Goal: Task Accomplishment & Management: Use online tool/utility

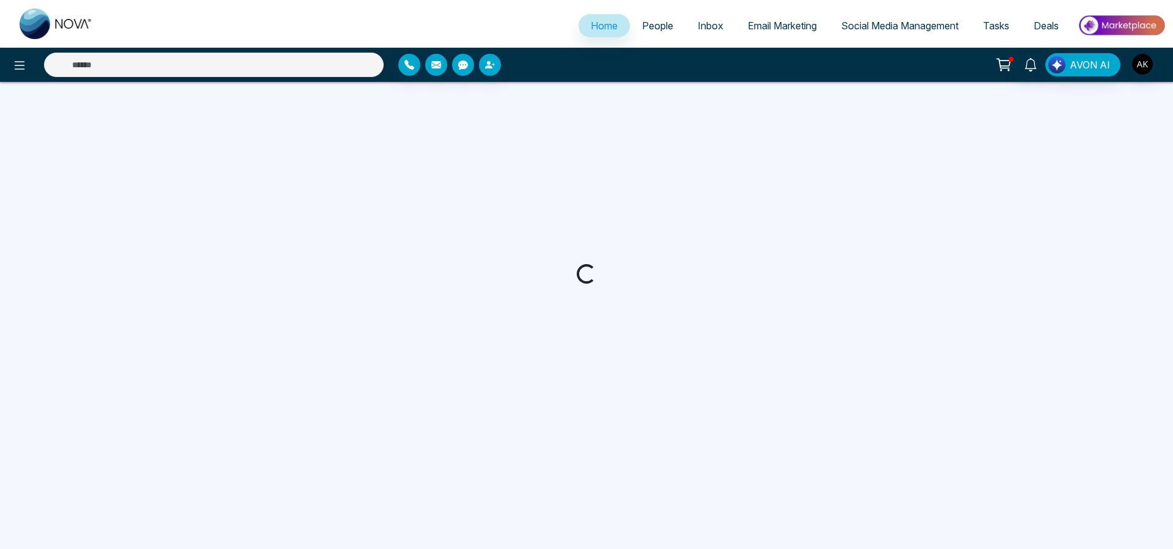
select select "*"
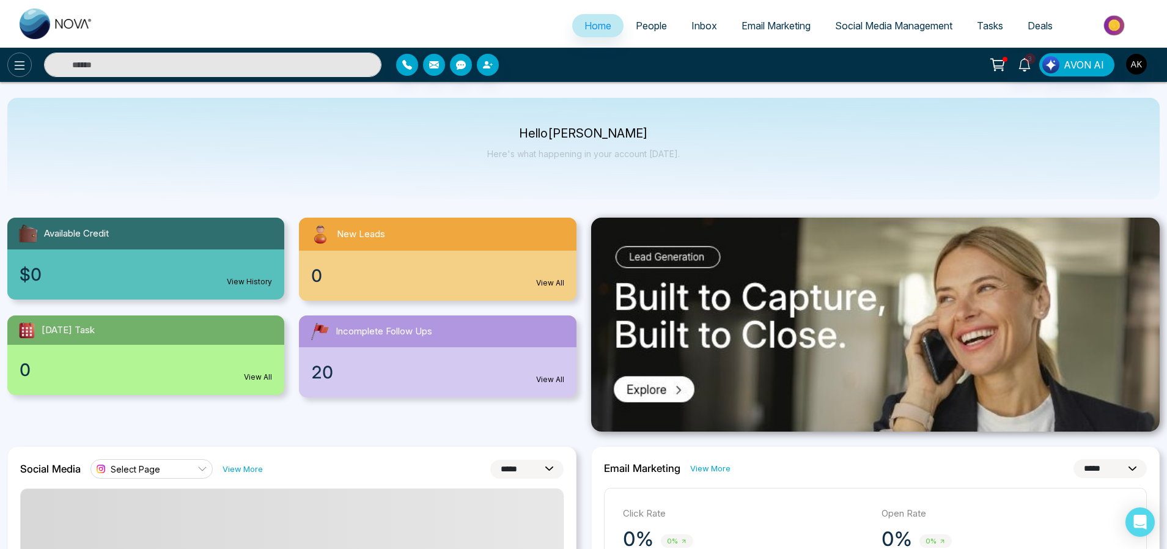
click at [15, 71] on icon at bounding box center [19, 65] width 15 height 15
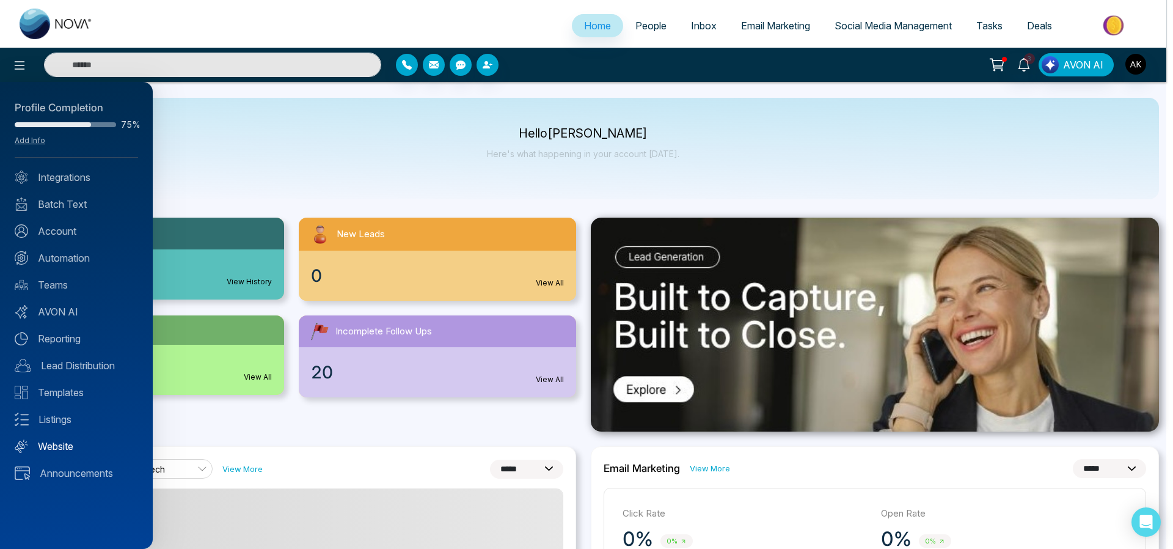
click at [70, 441] on link "Website" at bounding box center [76, 446] width 123 height 15
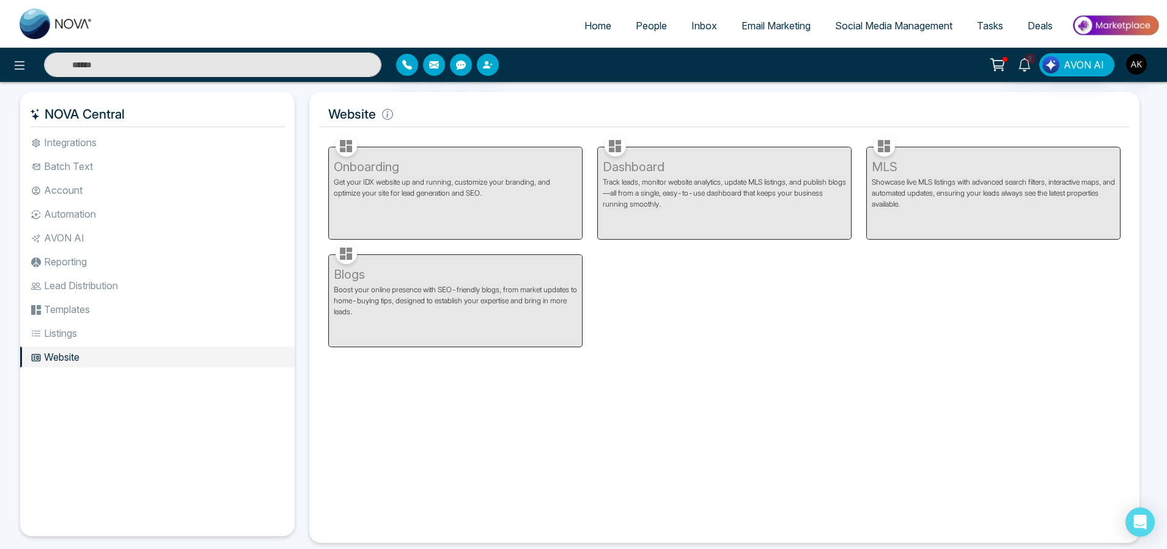
click at [508, 222] on div "Onboarding Get your IDX website up and running, customize your branding, and op…" at bounding box center [455, 186] width 269 height 108
drag, startPoint x: 654, startPoint y: 324, endPoint x: 645, endPoint y: 317, distance: 11.3
click at [654, 324] on div "Onboarding Get your IDX website up and running, customize your branding, and op…" at bounding box center [724, 239] width 807 height 215
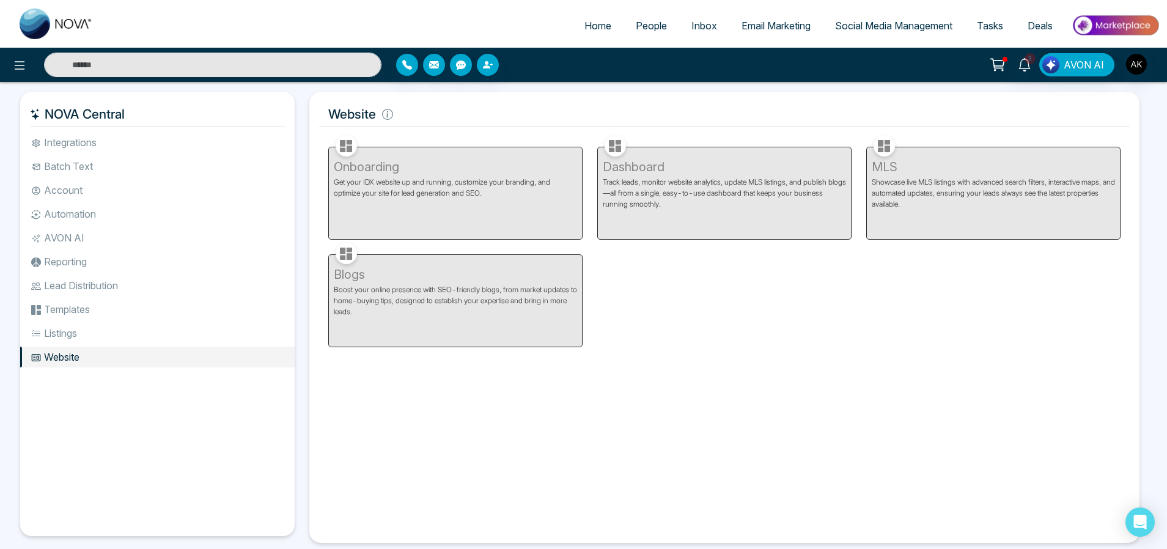
drag, startPoint x: 530, startPoint y: 191, endPoint x: 722, endPoint y: 188, distance: 191.3
click at [530, 192] on div "Onboarding Get your IDX website up and running, customize your branding, and op…" at bounding box center [455, 186] width 269 height 108
click at [726, 186] on div "Dashboard Track leads, monitor website analytics, update MLS listings, and publ…" at bounding box center [724, 186] width 269 height 108
click at [543, 310] on div "Blogs Boost your online presence with SEO-friendly blogs, from market updates t…" at bounding box center [455, 294] width 269 height 108
click at [446, 158] on div "Onboarding Get your IDX website up and running, customize your branding, and op…" at bounding box center [455, 186] width 269 height 108
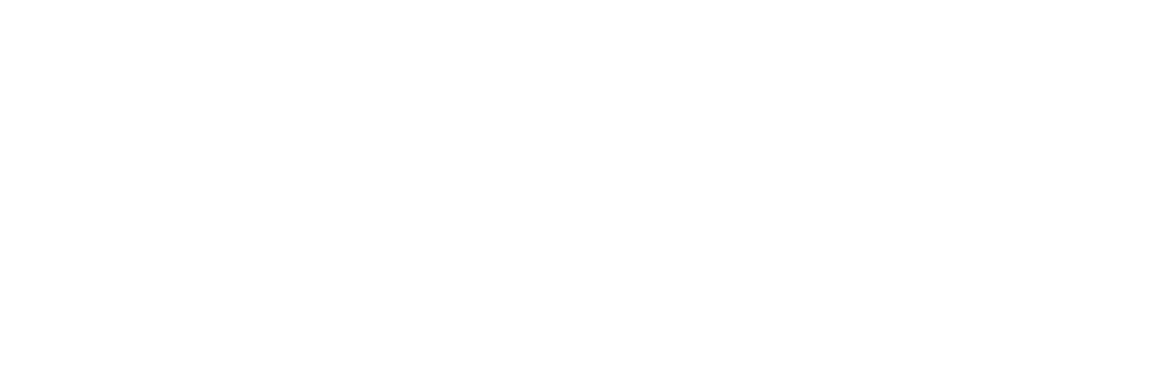
select select "*"
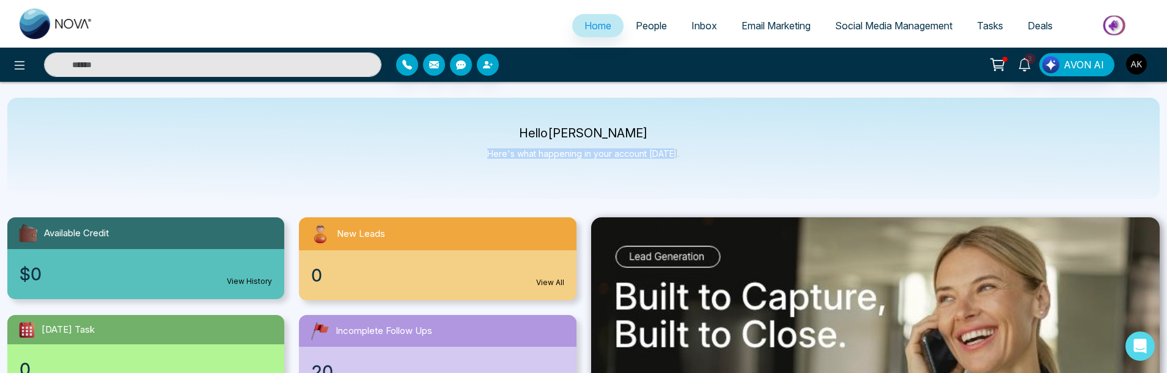
drag, startPoint x: 482, startPoint y: 156, endPoint x: 675, endPoint y: 157, distance: 193.1
click at [675, 157] on div "Hello [PERSON_NAME] Here's what happening in your account [DATE]." at bounding box center [583, 148] width 1152 height 101
copy p "Here's what happening in your account [DATE]"
click at [216, 169] on div "Hello Aditya Kumar Here's what happening in your account today." at bounding box center [583, 148] width 1152 height 101
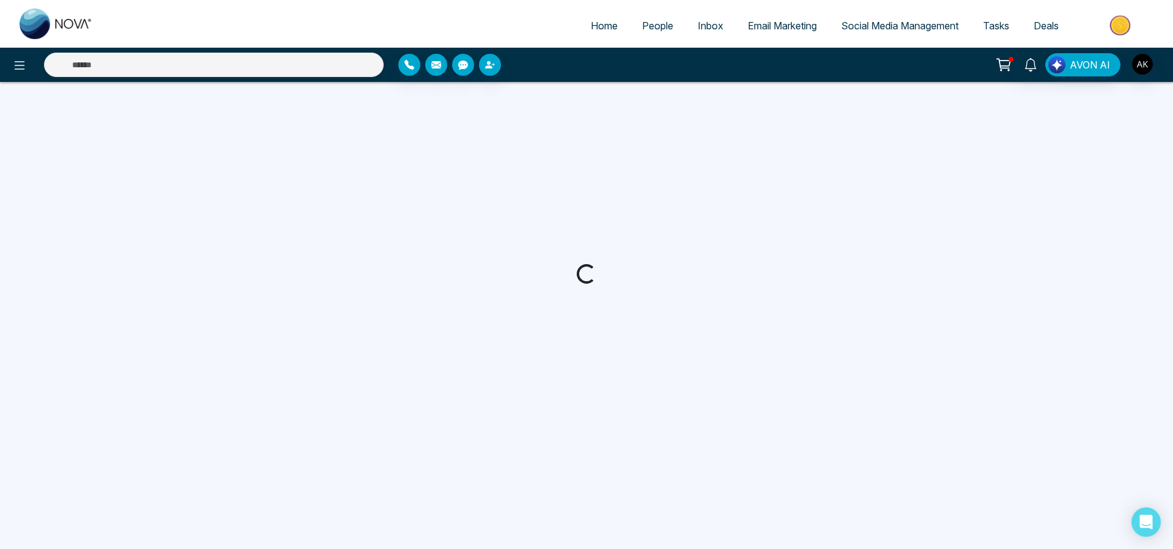
click at [424, 97] on body "Home People Inbox Email Marketing Social Media Management Tasks Deals AVON AI" at bounding box center [586, 274] width 1173 height 549
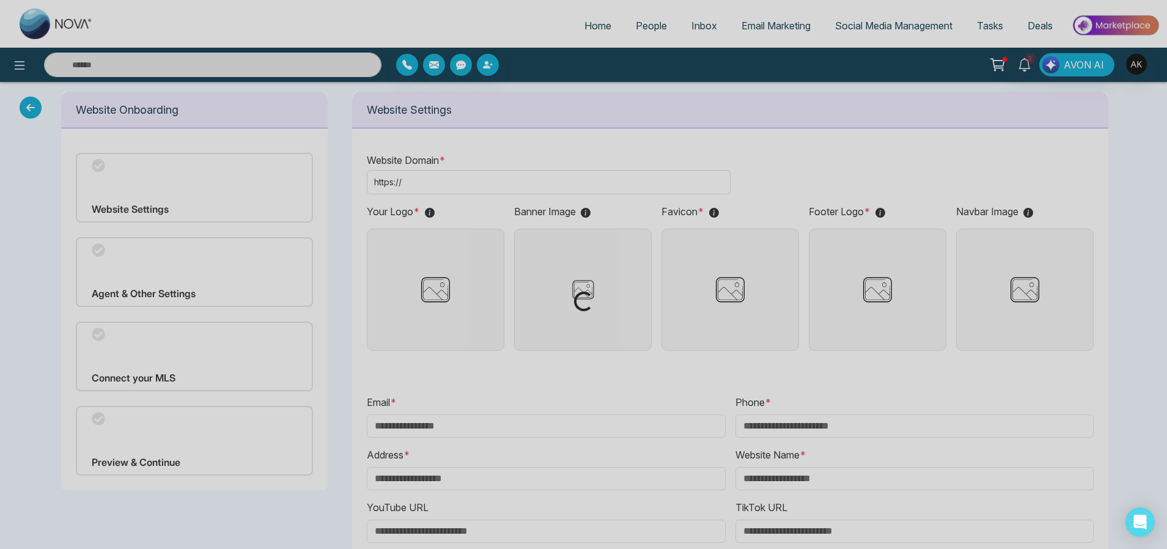
click at [648, 26] on div "Loading..." at bounding box center [583, 274] width 1167 height 549
type input "**********"
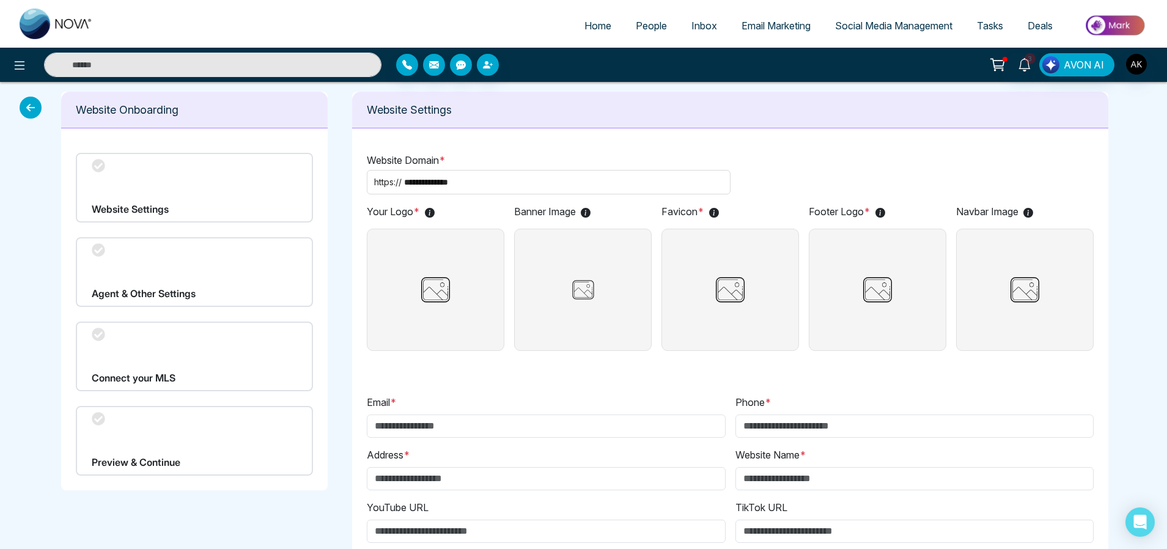
click at [648, 26] on span "People" at bounding box center [651, 26] width 31 height 12
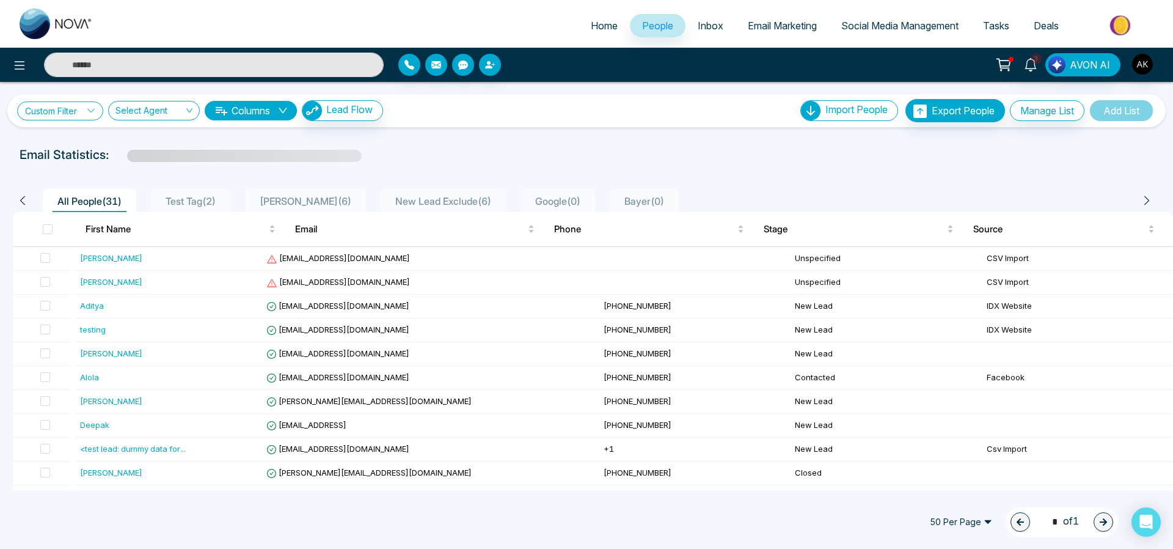
click at [82, 107] on link "Custom Filter" at bounding box center [60, 110] width 86 height 19
click at [77, 141] on input "search" at bounding box center [84, 139] width 99 height 18
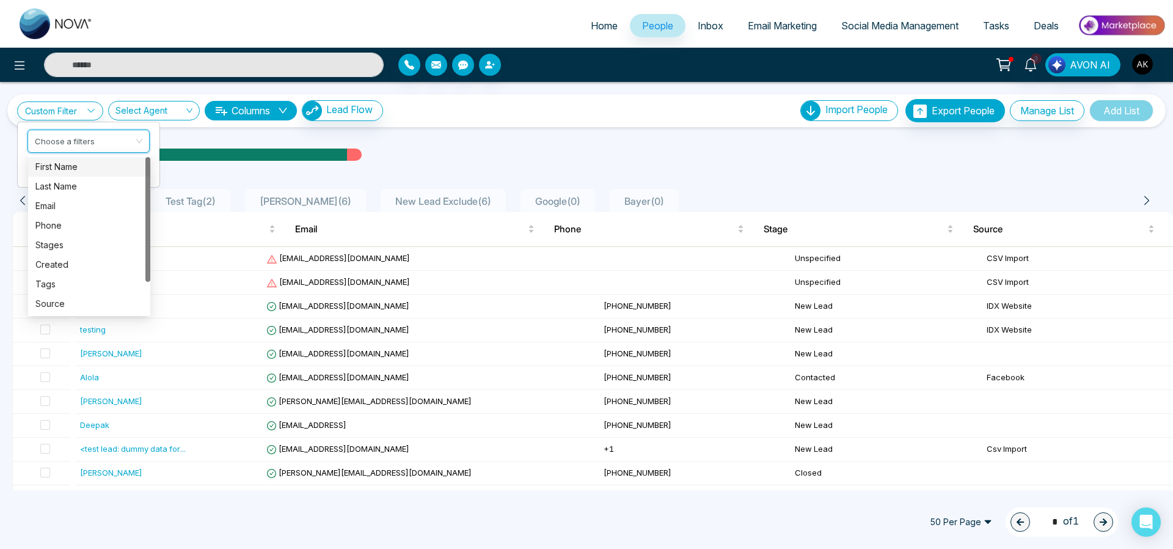
click at [73, 170] on div "First Name" at bounding box center [89, 166] width 108 height 13
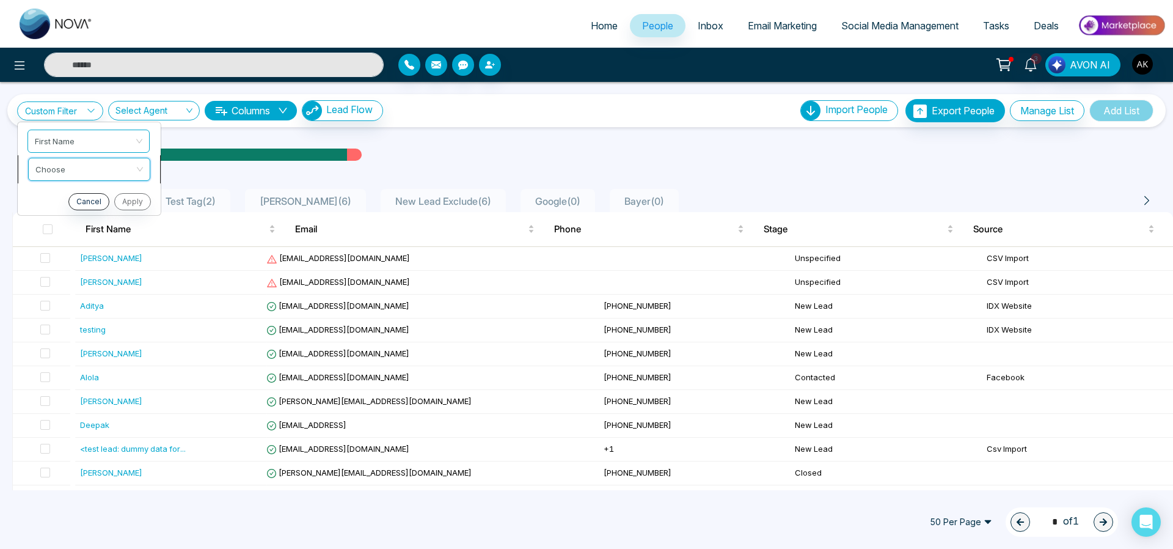
click at [75, 168] on input "search" at bounding box center [84, 167] width 99 height 18
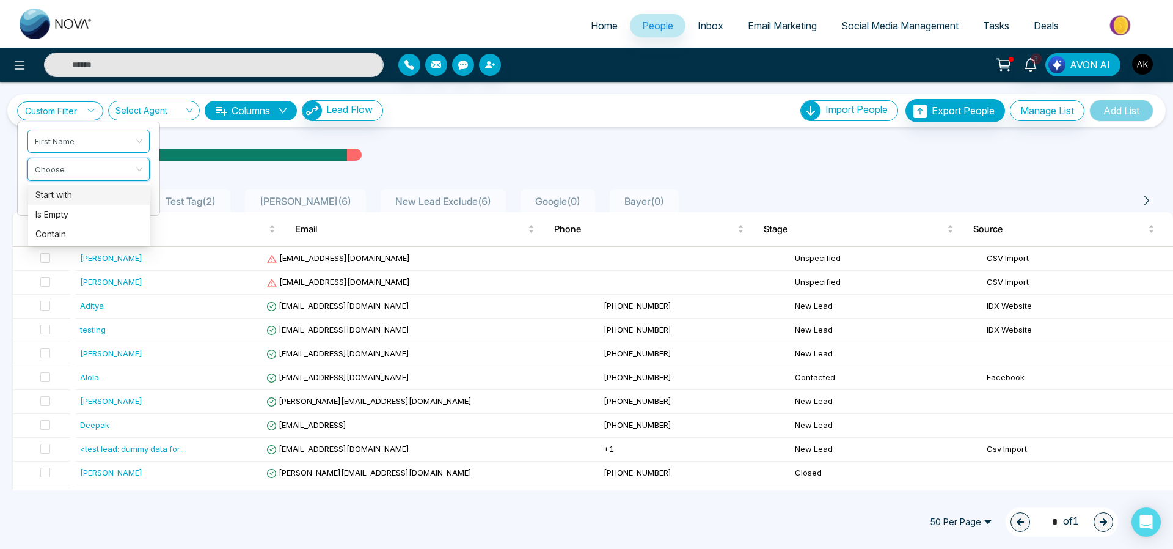
click at [74, 196] on div "Start with" at bounding box center [89, 194] width 108 height 13
click at [75, 197] on input "text" at bounding box center [89, 199] width 122 height 23
type input "*"
click at [121, 224] on button "Apply" at bounding box center [131, 229] width 37 height 17
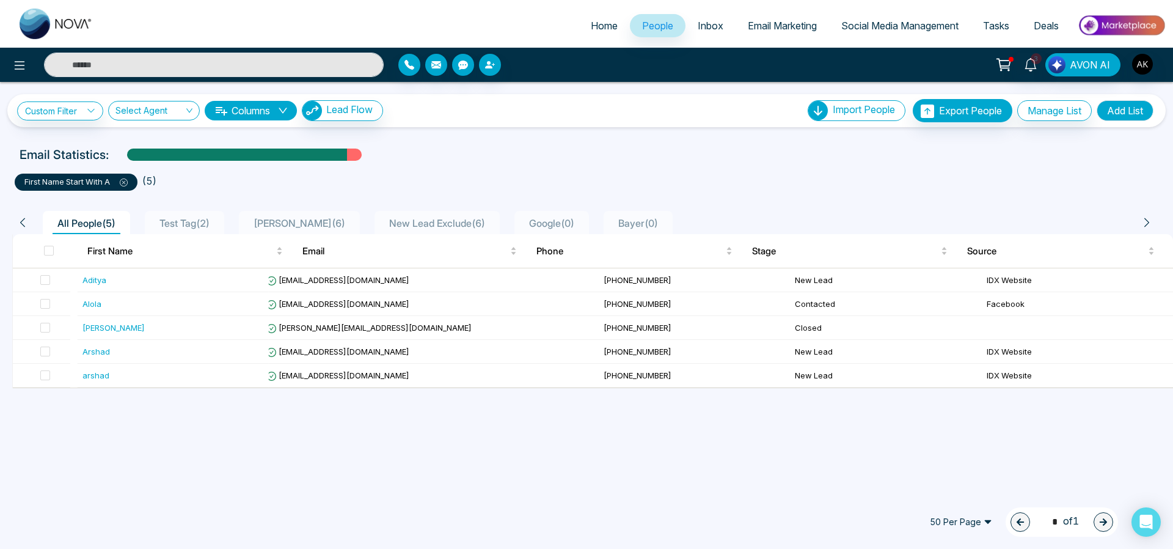
click at [128, 183] on icon at bounding box center [124, 182] width 8 height 8
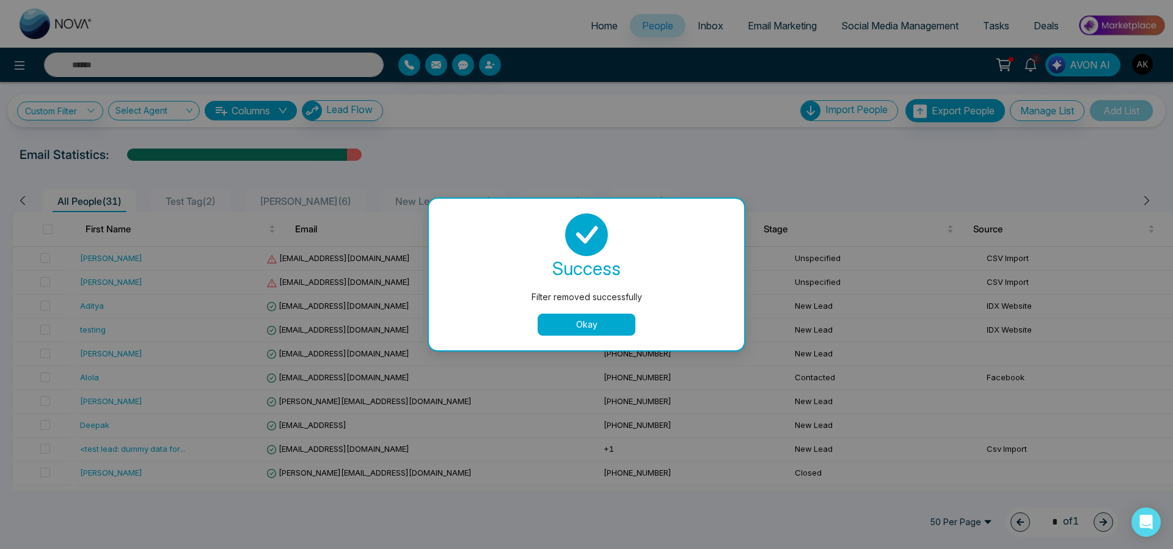
click at [591, 328] on button "Okay" at bounding box center [587, 325] width 98 height 22
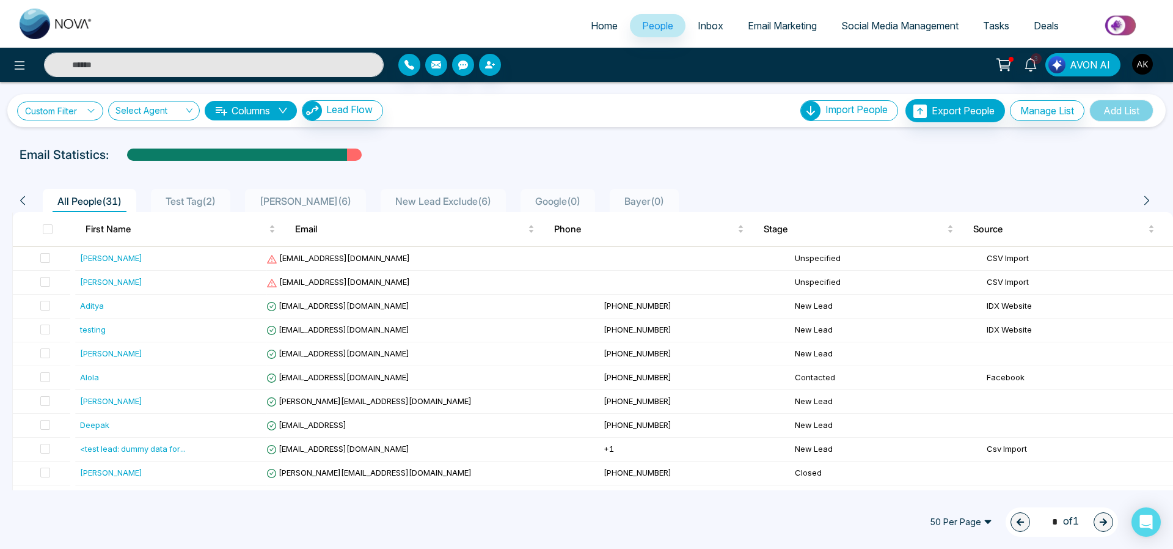
click at [95, 114] on icon at bounding box center [91, 110] width 9 height 9
